Goal: Information Seeking & Learning: Learn about a topic

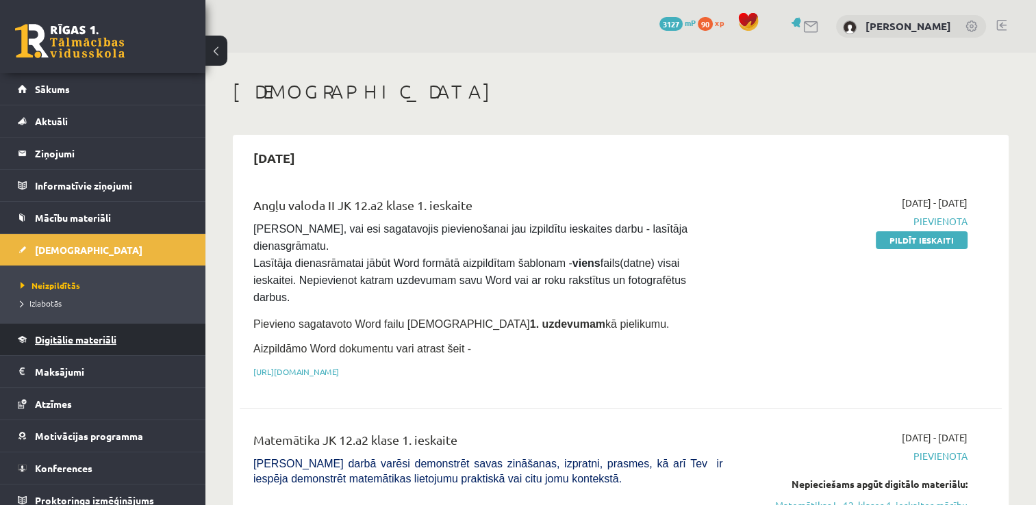
click at [125, 335] on link "Digitālie materiāli" at bounding box center [103, 339] width 171 height 31
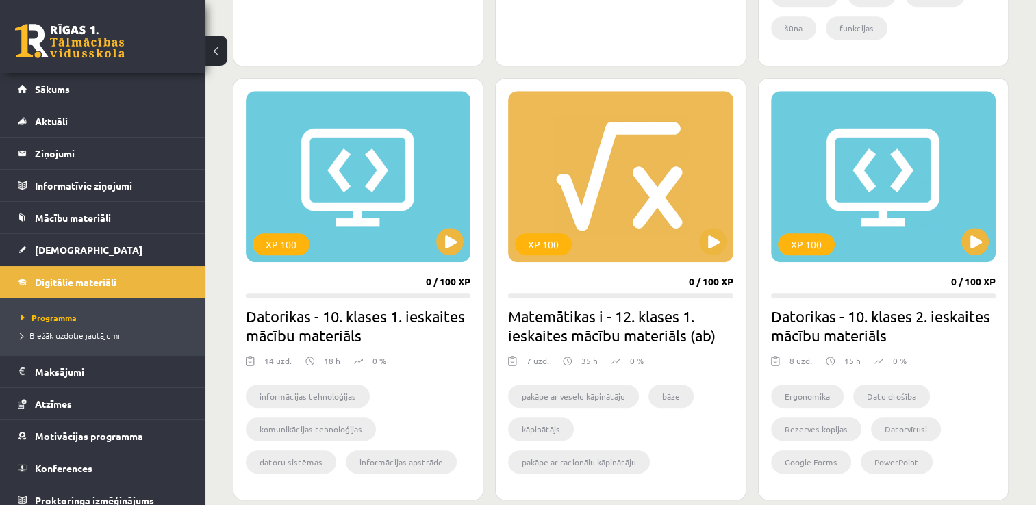
scroll to position [1182, 0]
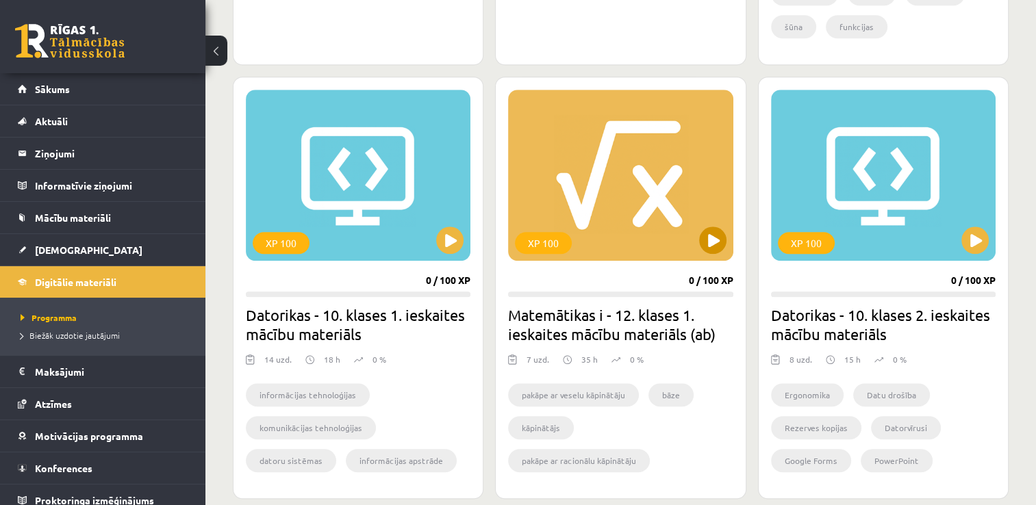
click at [649, 220] on div "XP 100" at bounding box center [620, 175] width 225 height 171
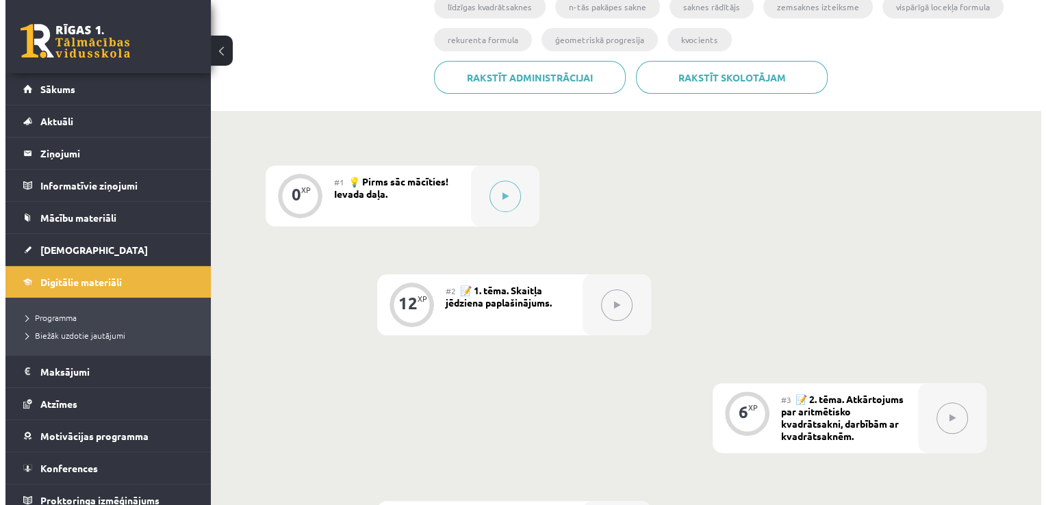
scroll to position [288, 0]
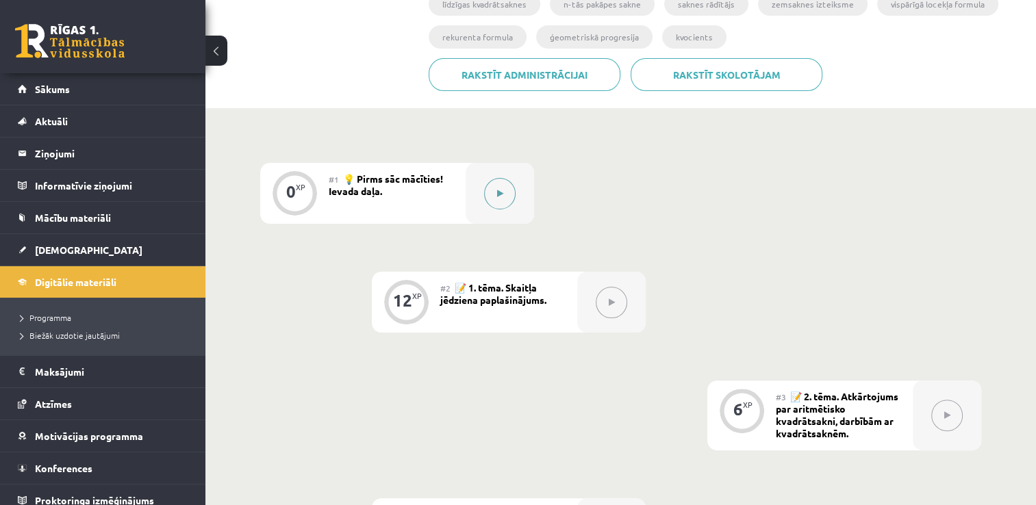
click at [493, 186] on button at bounding box center [499, 193] width 31 height 31
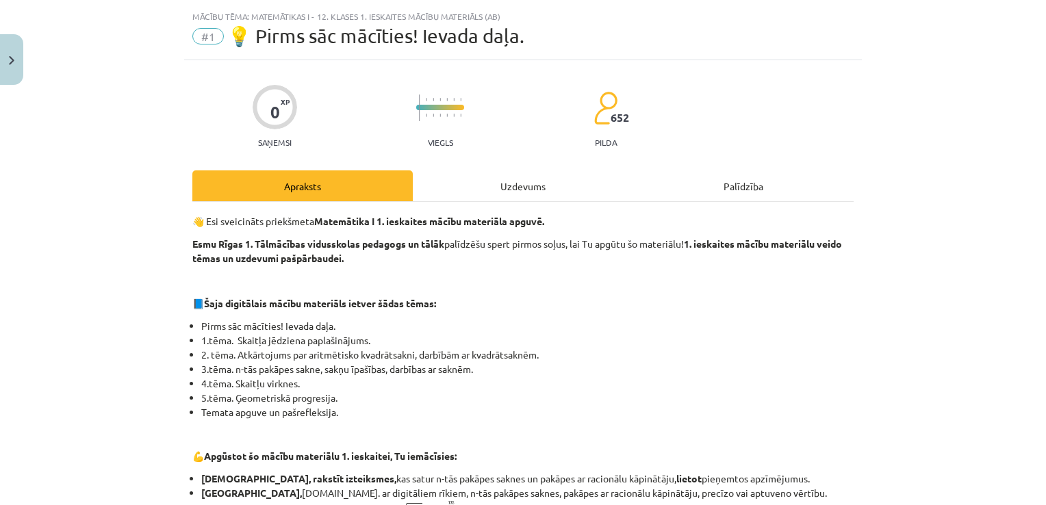
scroll to position [0, 0]
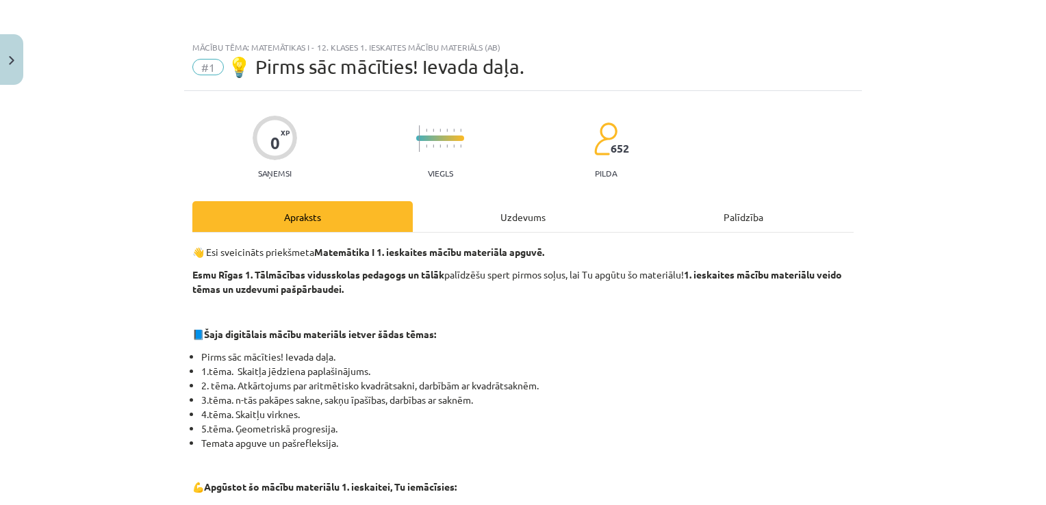
click at [535, 219] on div "Uzdevums" at bounding box center [523, 216] width 220 height 31
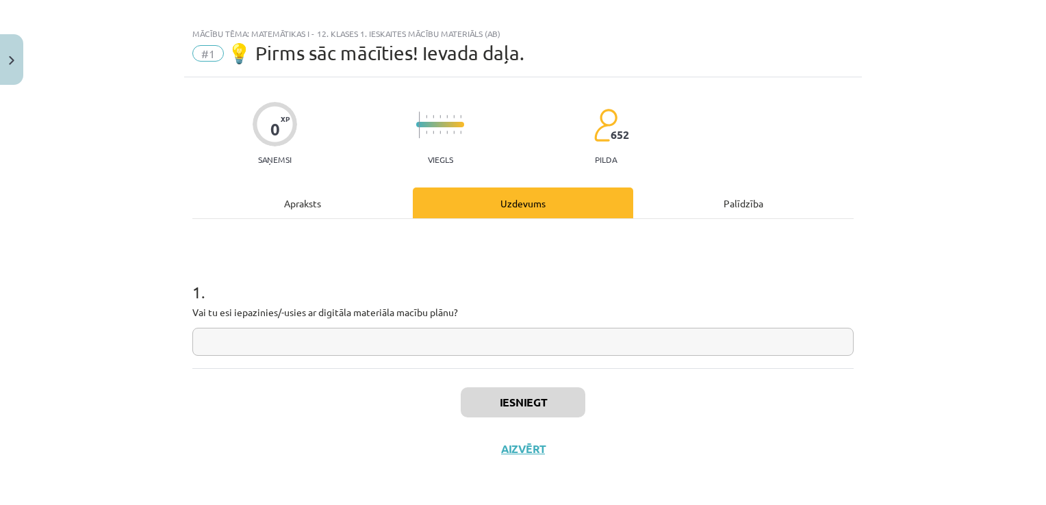
click at [351, 333] on input "text" at bounding box center [522, 342] width 661 height 28
type input "***"
click at [541, 407] on button "Iesniegt" at bounding box center [523, 403] width 125 height 30
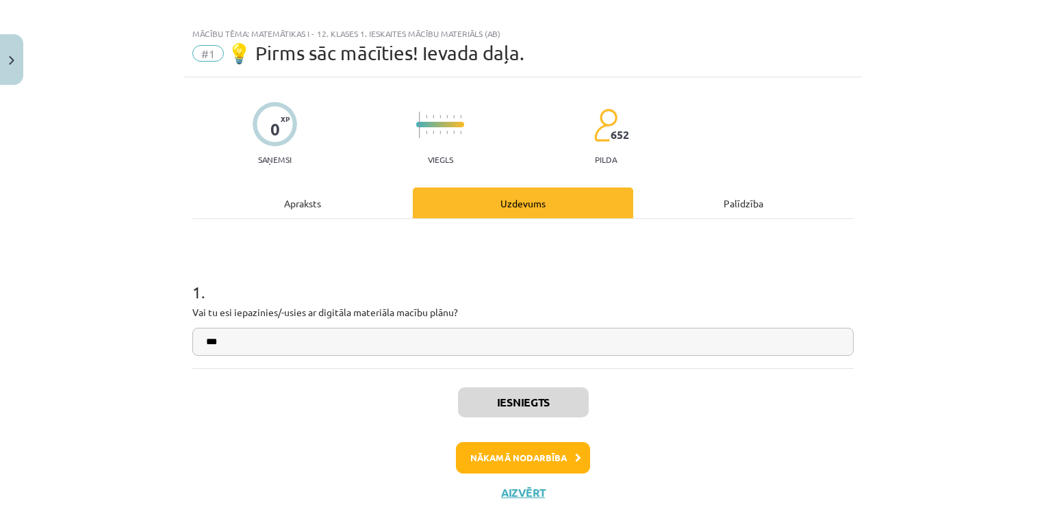
scroll to position [58, 0]
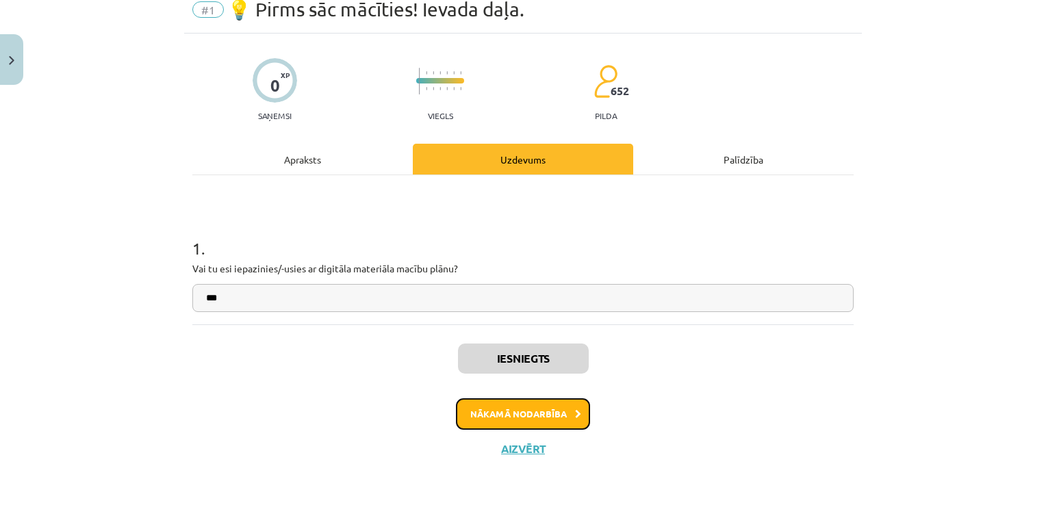
click at [495, 418] on button "Nākamā nodarbība" at bounding box center [523, 414] width 134 height 31
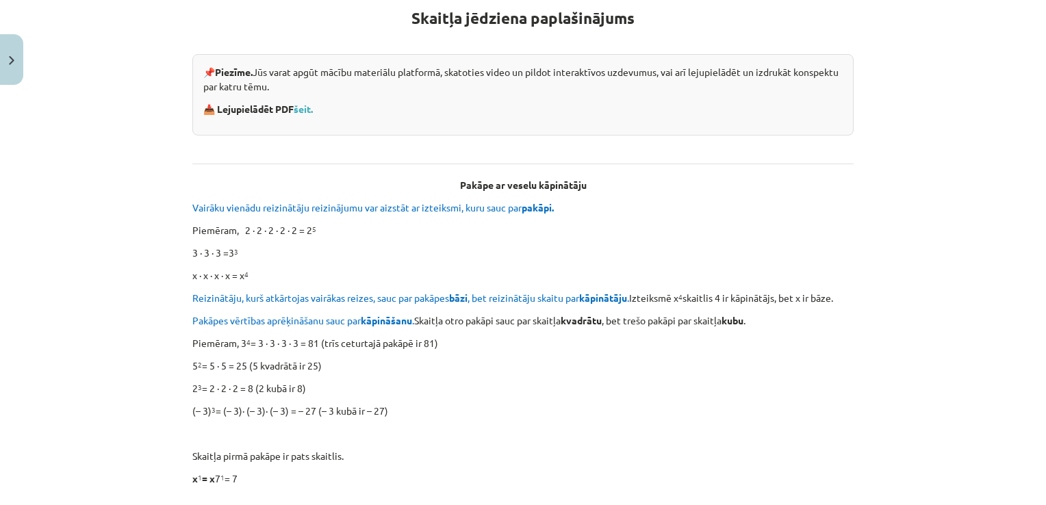
scroll to position [227, 0]
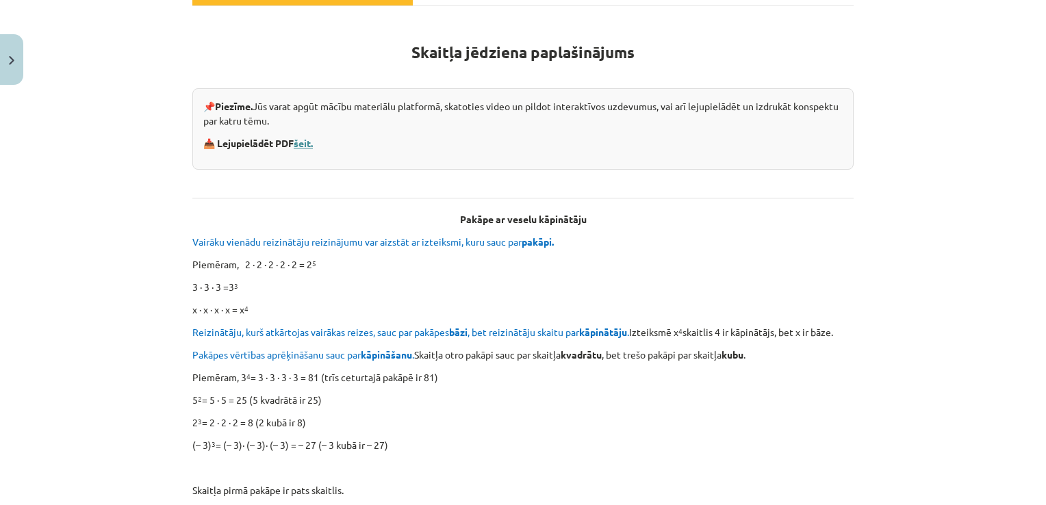
click at [301, 146] on link "šeit." at bounding box center [303, 143] width 19 height 12
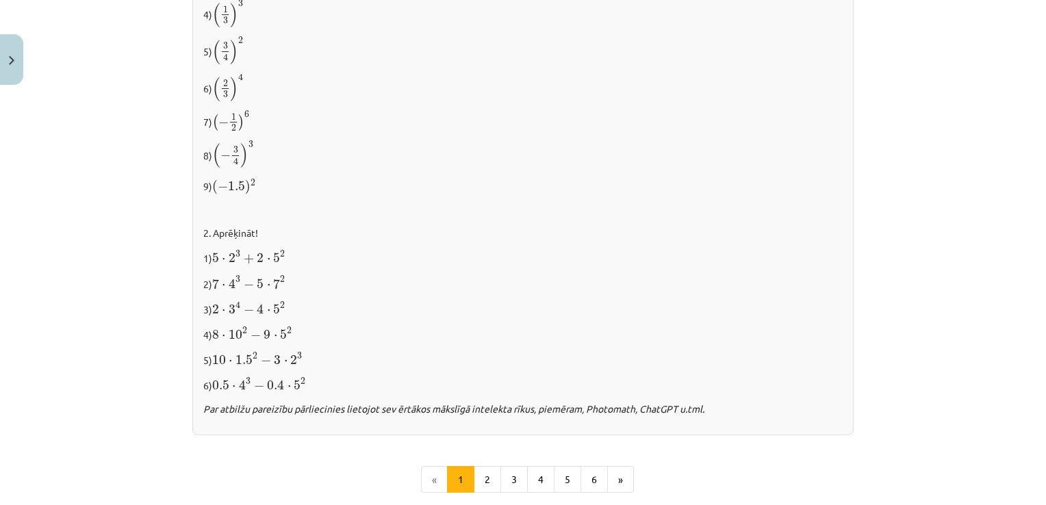
scroll to position [1439, 0]
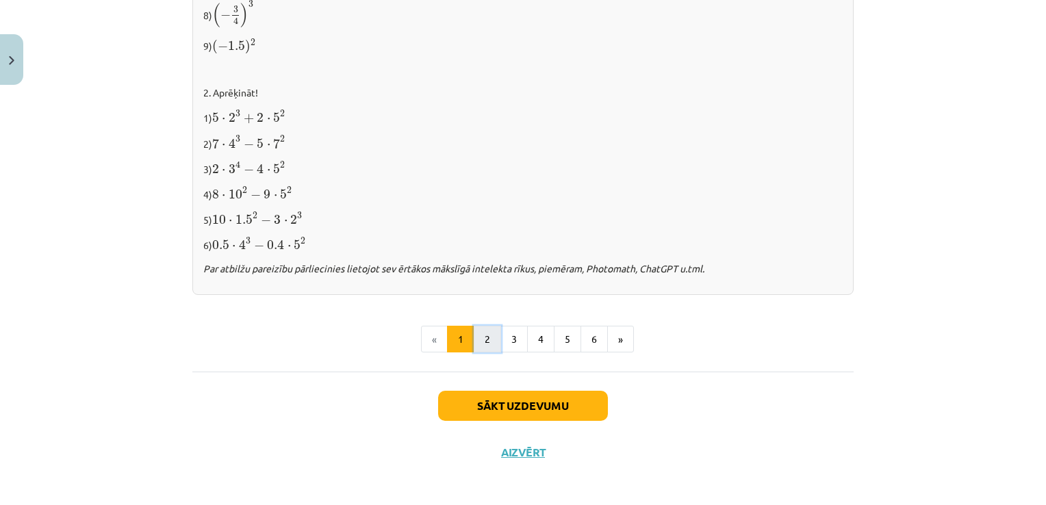
click at [490, 341] on button "2" at bounding box center [487, 339] width 27 height 27
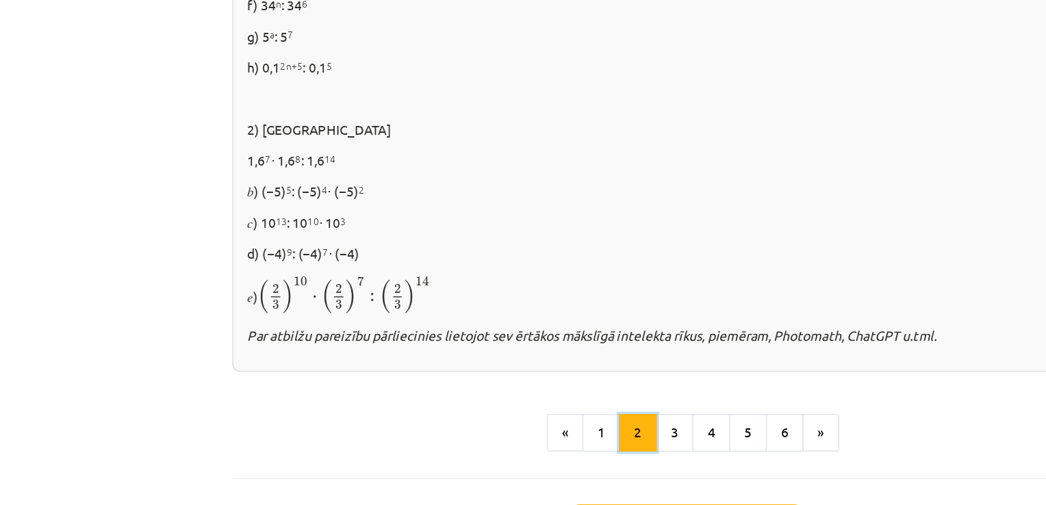
scroll to position [288, 0]
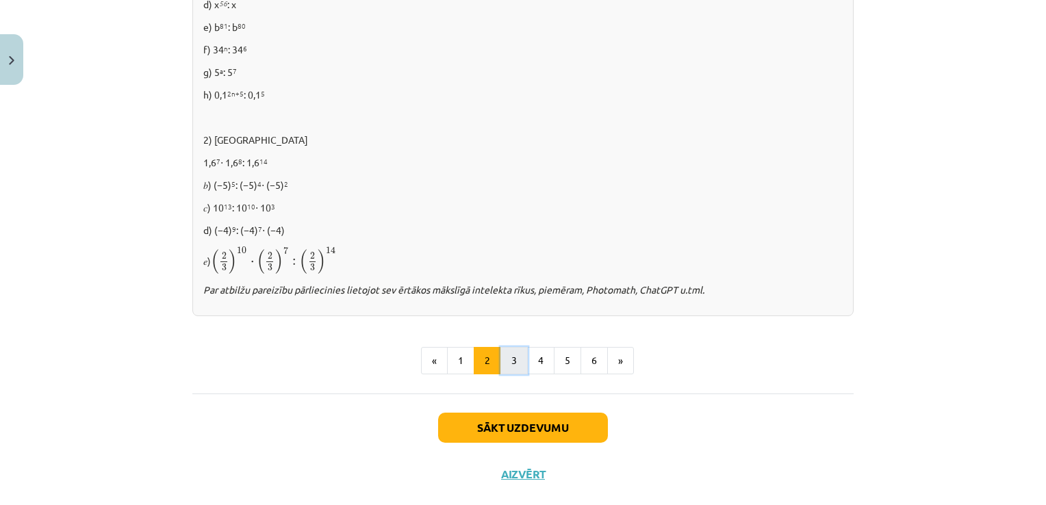
click at [514, 356] on button "3" at bounding box center [514, 360] width 27 height 27
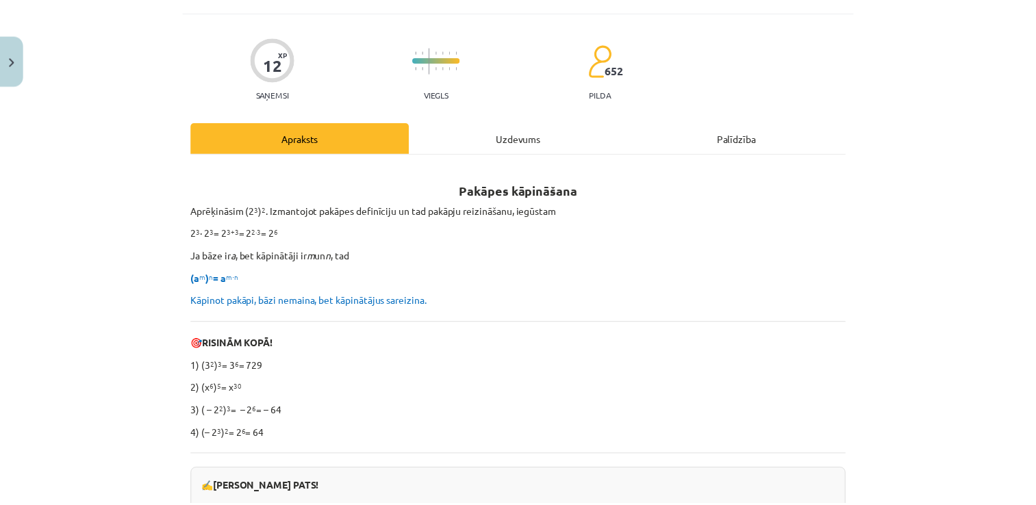
scroll to position [0, 0]
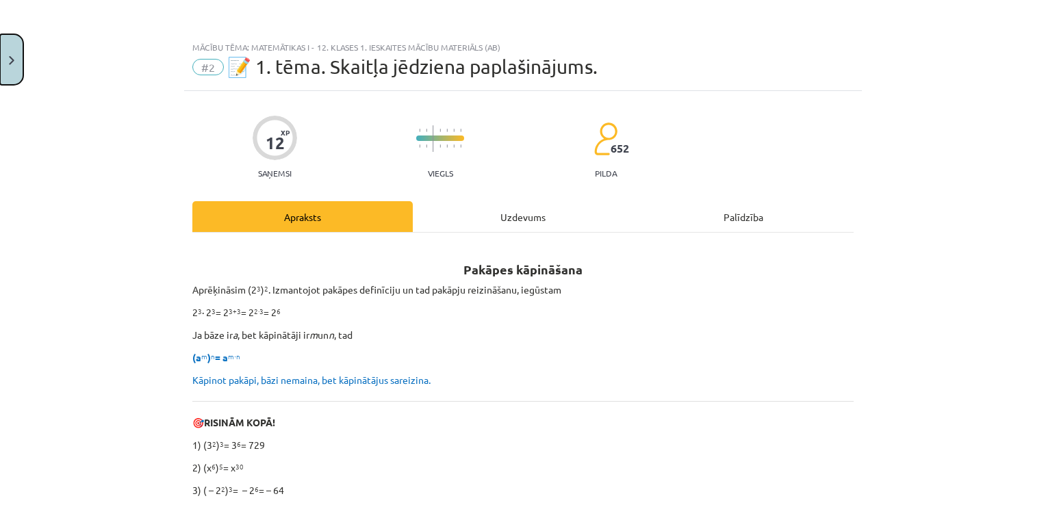
click at [10, 59] on img "Close" at bounding box center [11, 60] width 5 height 9
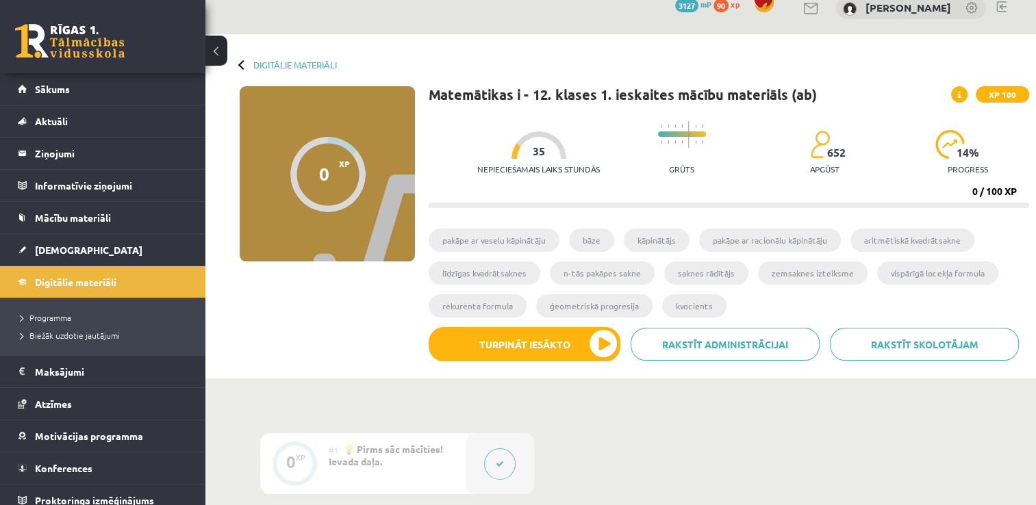
scroll to position [90, 0]
